Goal: Communication & Community: Answer question/provide support

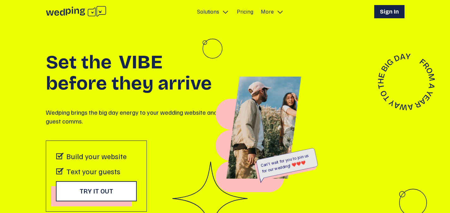
click at [389, 13] on h1 "Sign In" at bounding box center [389, 11] width 19 height 9
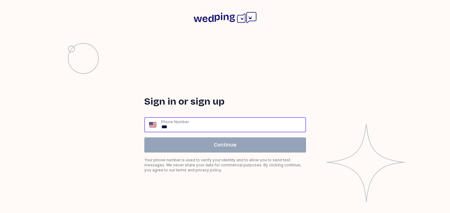
click at [215, 124] on input "**" at bounding box center [233, 125] width 145 height 14
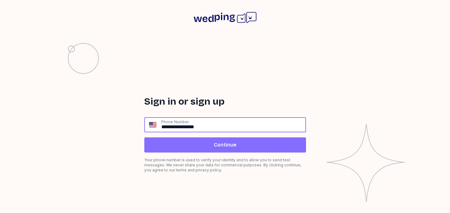
type input "**********"
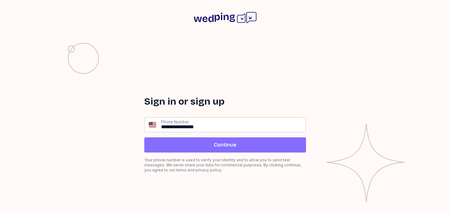
click at [216, 147] on span "Continue" at bounding box center [225, 145] width 23 height 8
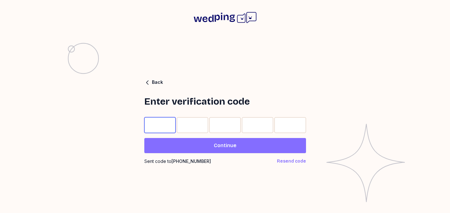
click at [164, 126] on input "Please enter OTP character 1" at bounding box center [159, 125] width 31 height 16
type input "*"
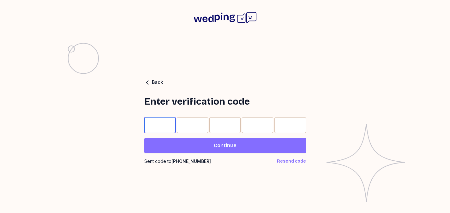
type input "*"
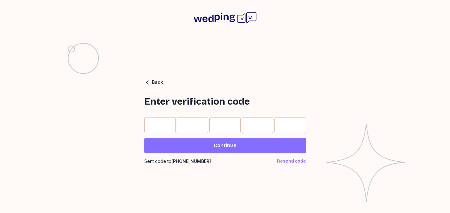
click at [202, 145] on span "Continue" at bounding box center [224, 146] width 151 height 8
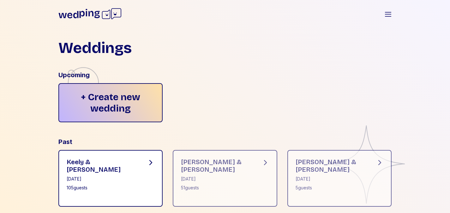
click at [121, 167] on div "Keely & Henry September 13, 2025 105 guests" at bounding box center [110, 178] width 104 height 57
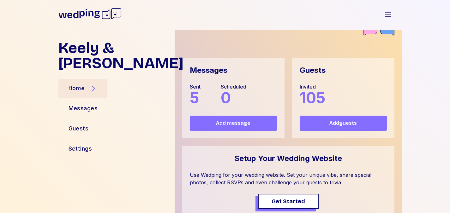
scroll to position [37, 0]
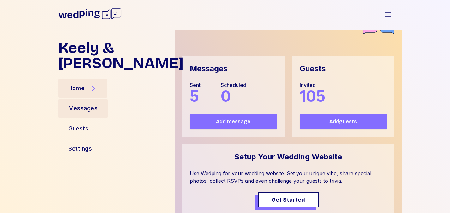
click at [107, 99] on div "Messages" at bounding box center [83, 108] width 50 height 19
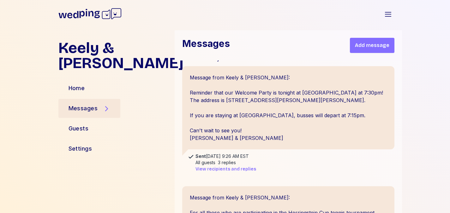
scroll to position [145, 0]
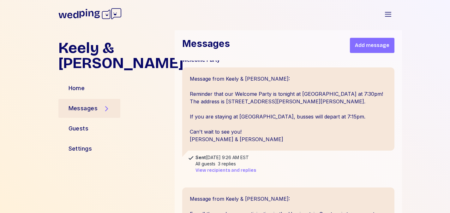
click at [221, 170] on span "View recipients and replies" at bounding box center [225, 171] width 61 height 6
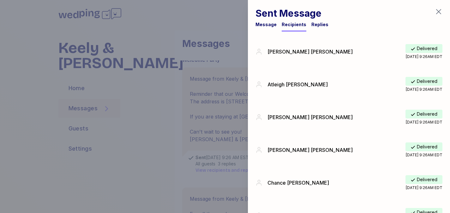
click at [314, 24] on div "Replies" at bounding box center [319, 24] width 17 height 6
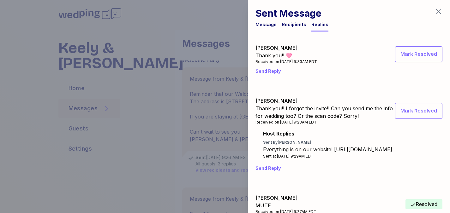
scroll to position [21, 0]
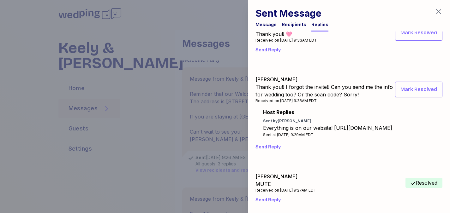
click at [162, 136] on div at bounding box center [225, 106] width 450 height 213
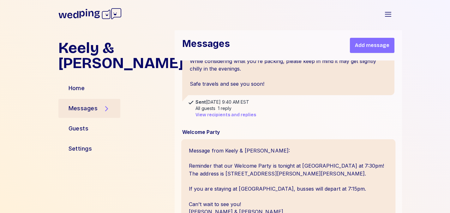
scroll to position [72, 0]
click at [233, 115] on span "View recipients and replies" at bounding box center [225, 115] width 61 height 6
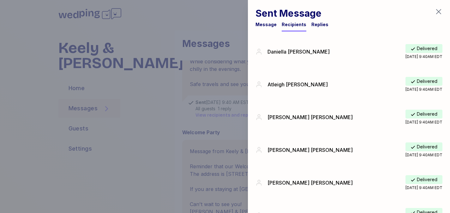
click at [316, 28] on div "Replies" at bounding box center [319, 26] width 17 height 10
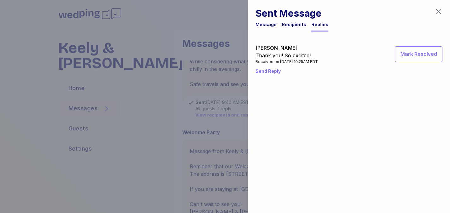
click at [198, 98] on div at bounding box center [225, 106] width 450 height 213
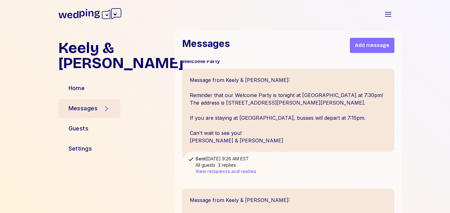
scroll to position [144, 0]
click at [218, 173] on span "View recipients and replies" at bounding box center [225, 171] width 61 height 6
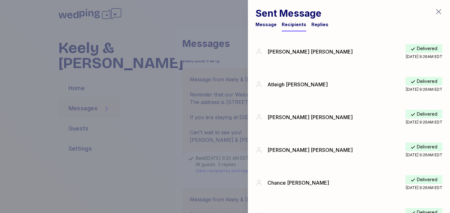
click at [318, 26] on div "Replies" at bounding box center [319, 24] width 17 height 6
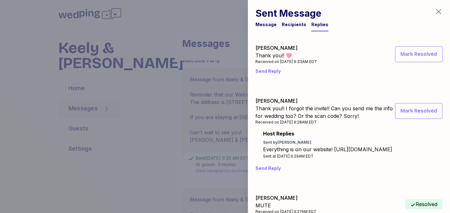
scroll to position [21, 0]
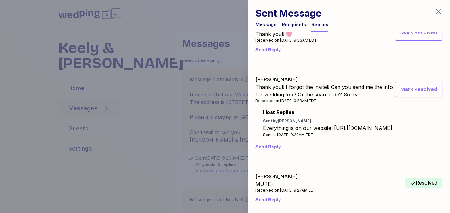
click at [174, 160] on div at bounding box center [225, 106] width 450 height 213
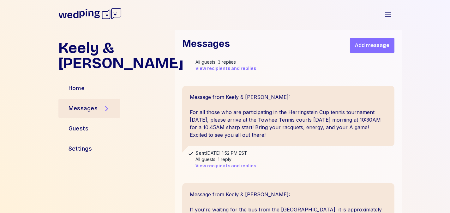
scroll to position [249, 0]
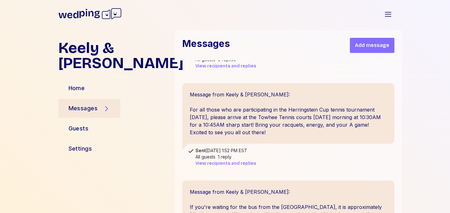
click at [242, 163] on span "View recipients and replies" at bounding box center [225, 164] width 61 height 6
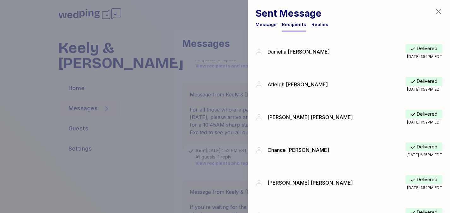
click at [319, 27] on div "Replies" at bounding box center [319, 24] width 17 height 6
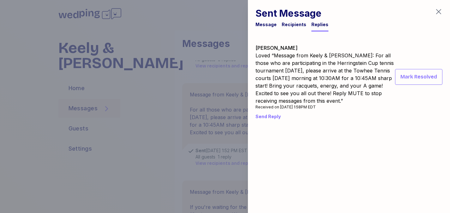
click at [164, 151] on div at bounding box center [225, 106] width 450 height 213
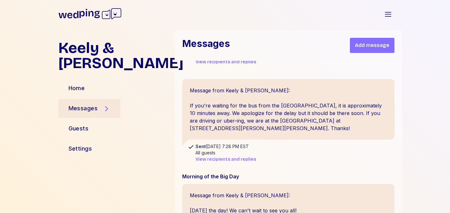
scroll to position [359, 0]
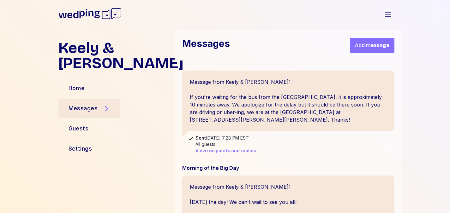
click at [231, 146] on div "All guests" at bounding box center [225, 144] width 61 height 6
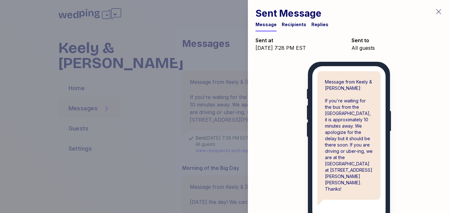
click at [318, 20] on div "Sent Message Message Recipients Replies" at bounding box center [291, 20] width 73 height 24
click at [315, 24] on div "Replies" at bounding box center [319, 24] width 17 height 6
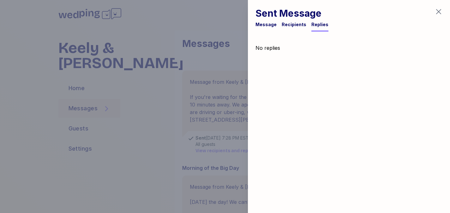
click at [182, 140] on div at bounding box center [225, 106] width 450 height 213
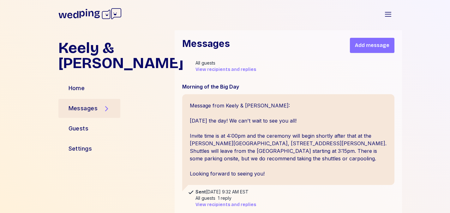
scroll to position [452, 0]
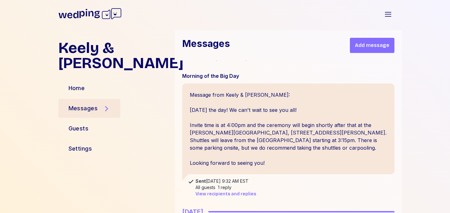
click at [226, 195] on span "View recipients and replies" at bounding box center [225, 194] width 61 height 6
